Goal: Navigation & Orientation: Find specific page/section

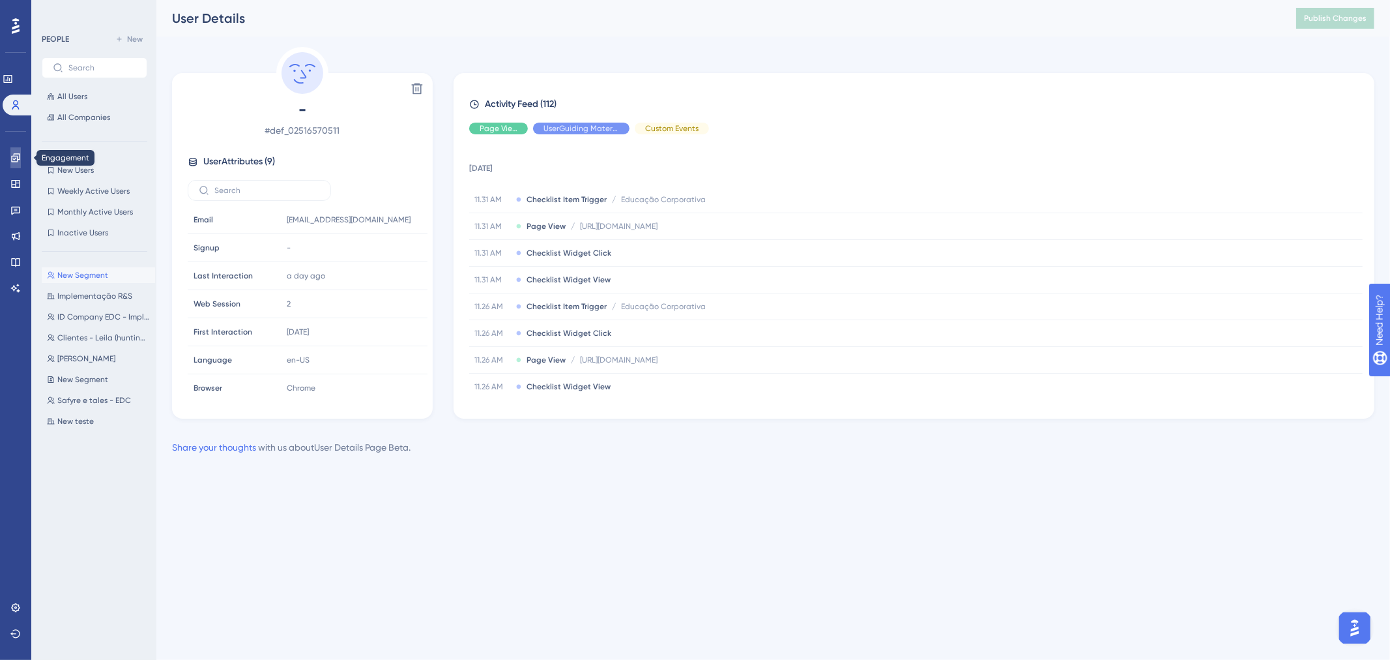
click at [17, 151] on link at bounding box center [15, 157] width 10 height 21
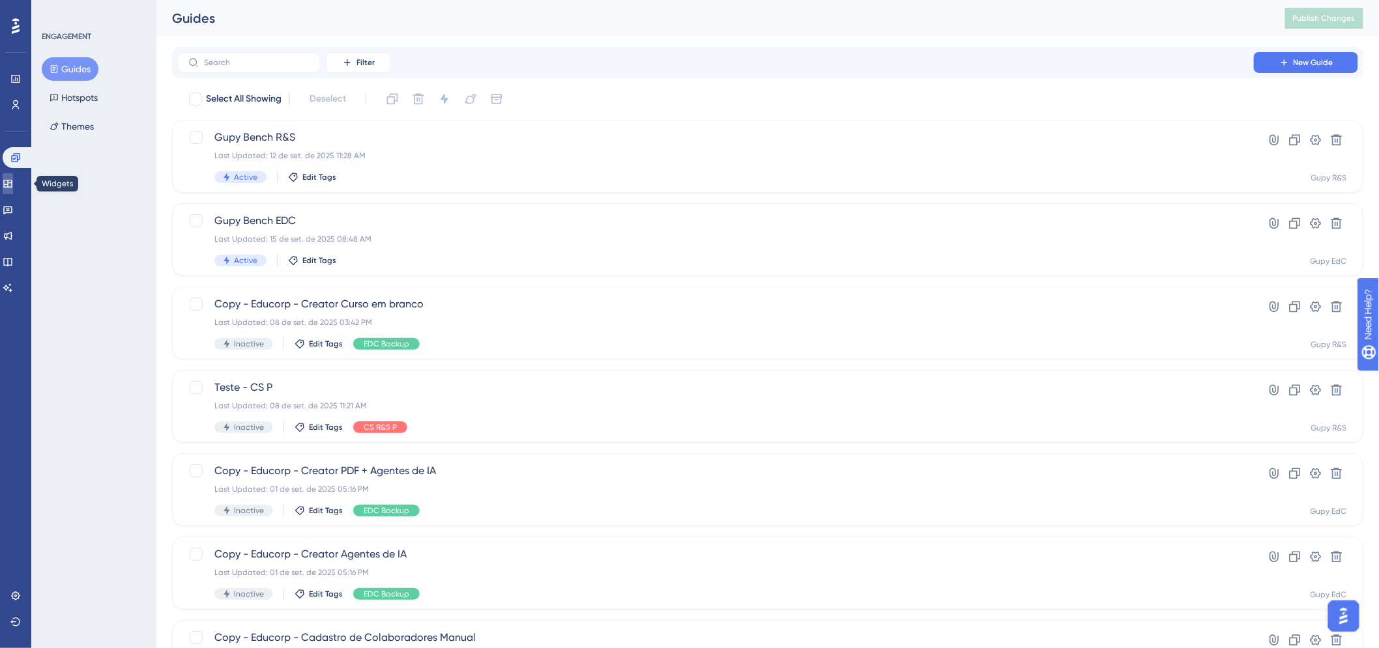
click at [10, 184] on icon at bounding box center [8, 184] width 10 height 10
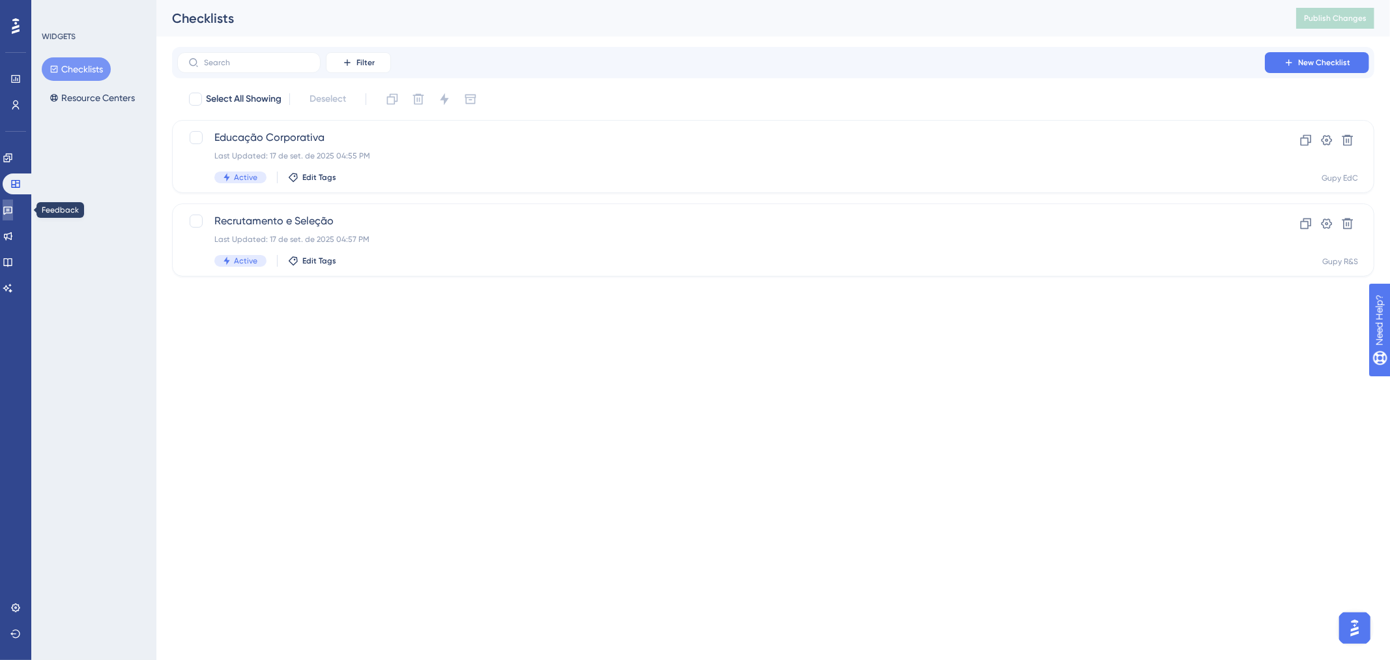
click at [11, 216] on link at bounding box center [8, 209] width 10 height 21
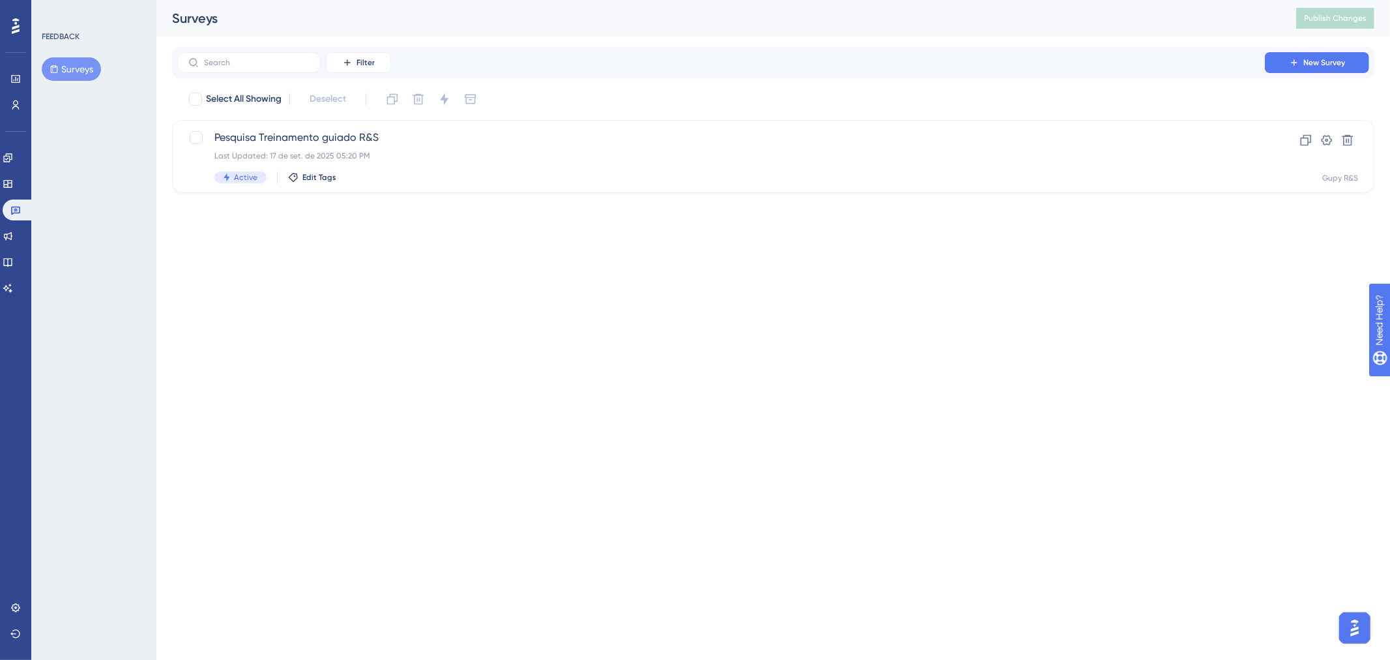
click at [22, 33] on div at bounding box center [15, 26] width 21 height 21
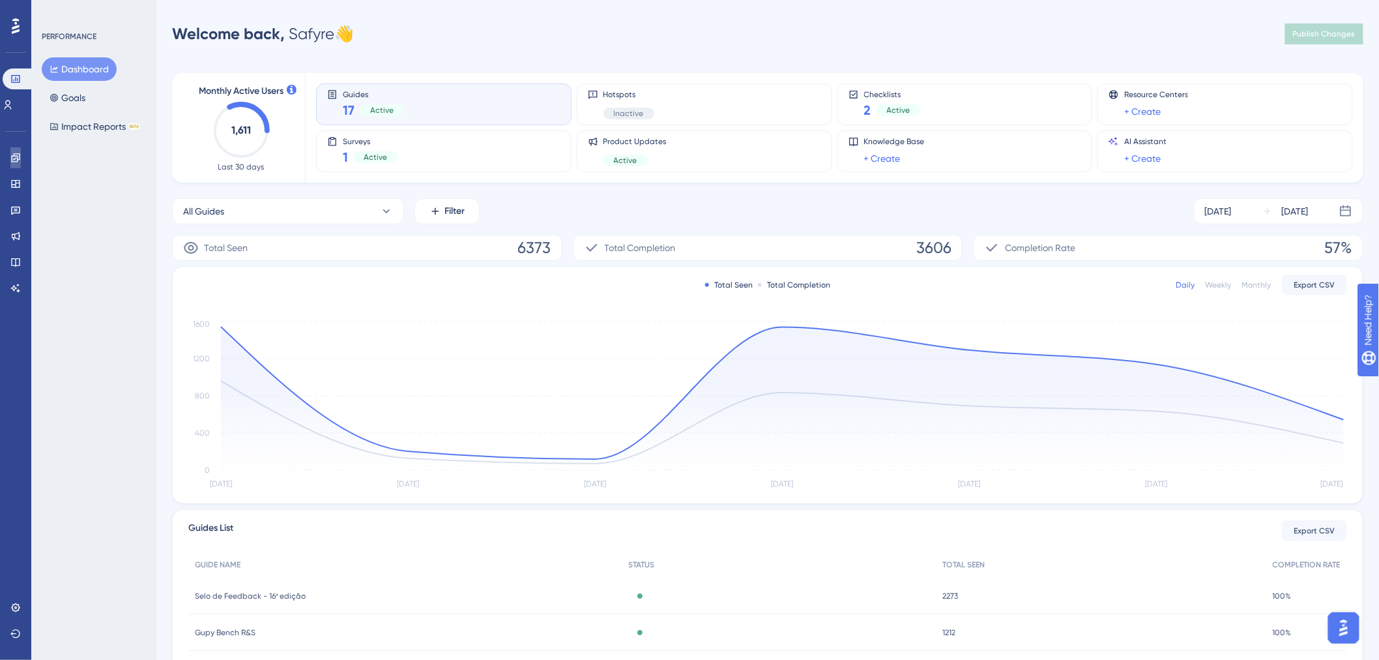
click at [21, 148] on link at bounding box center [15, 157] width 10 height 21
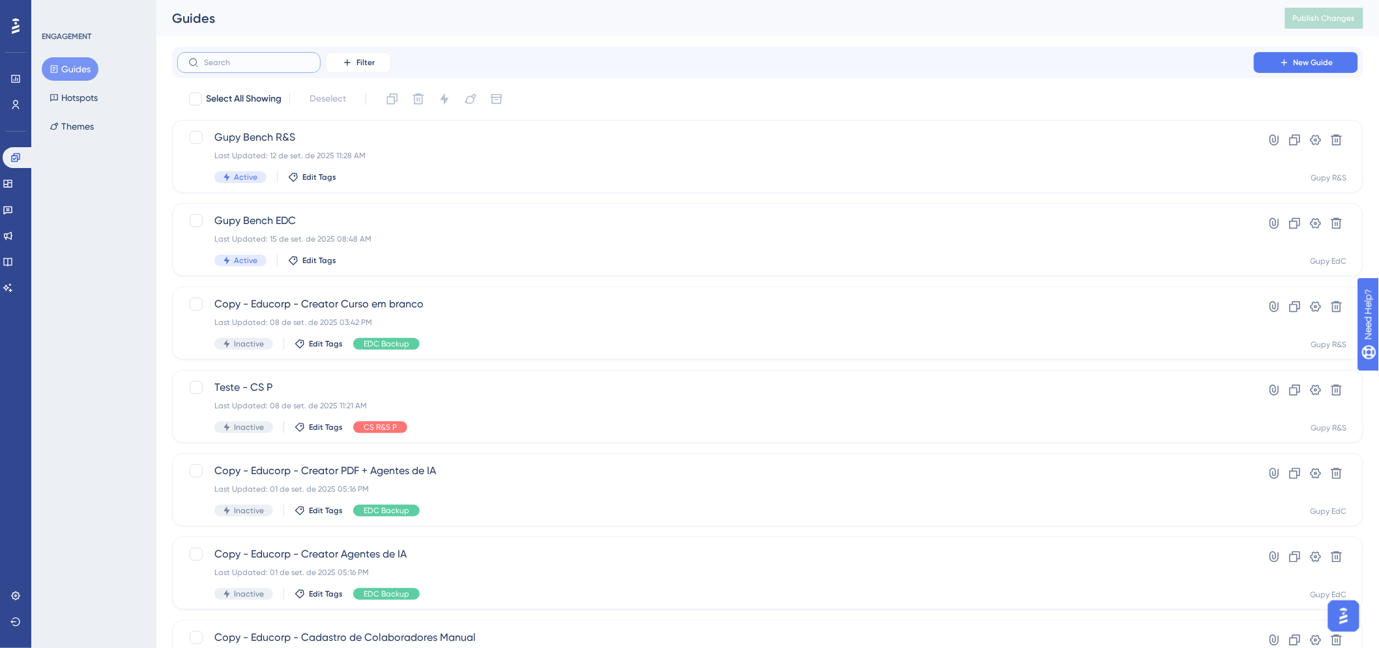
click at [255, 59] on input "text" at bounding box center [257, 62] width 106 height 9
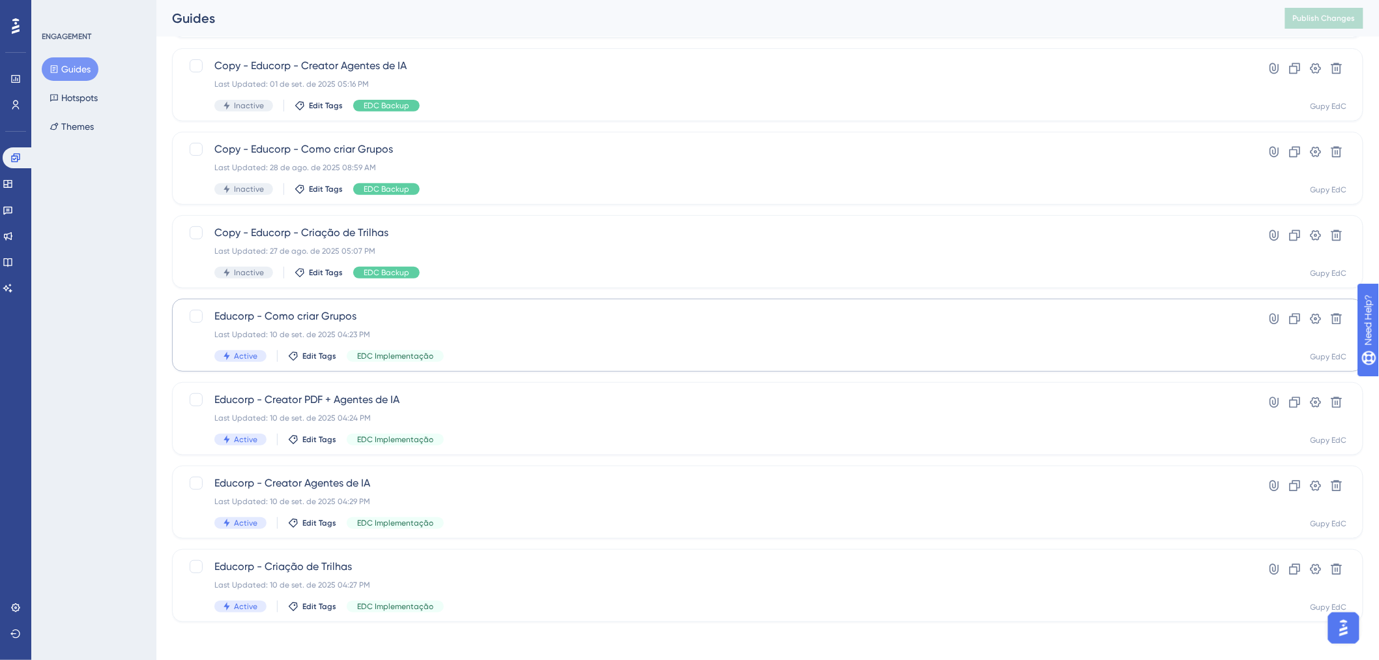
scroll to position [158, 0]
type input "ia"
click at [470, 493] on div "Last Updated: 10 de set. de 2025 04:29 PM" at bounding box center [715, 498] width 1002 height 10
